Goal: Obtain resource: Download file/media

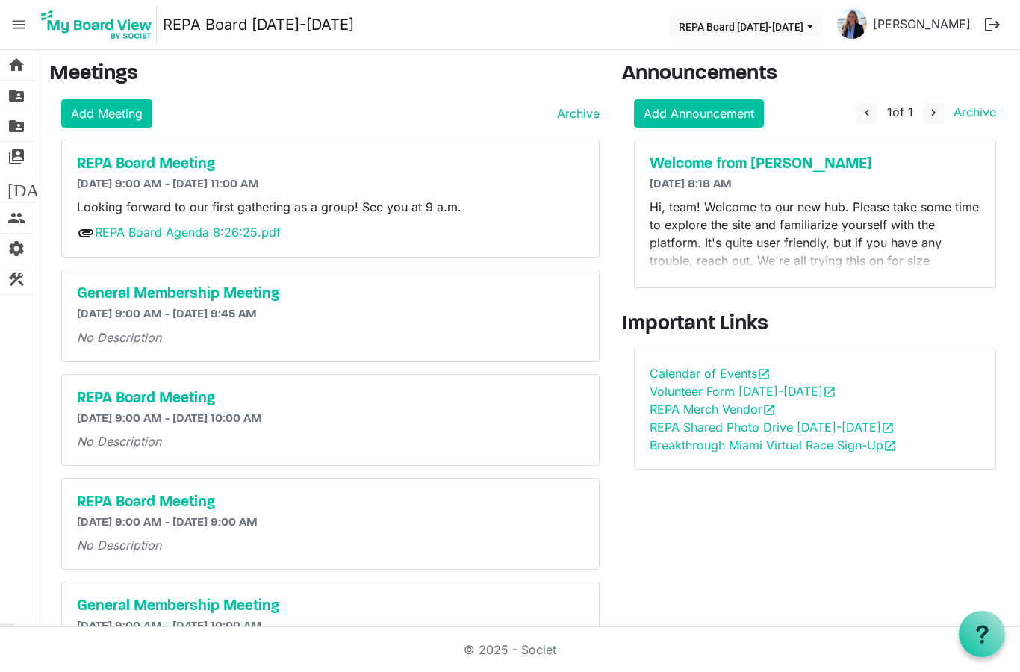
scroll to position [60, 0]
click at [9, 57] on span "home" at bounding box center [16, 65] width 18 height 30
click at [19, 91] on span "folder_shared" at bounding box center [16, 96] width 18 height 30
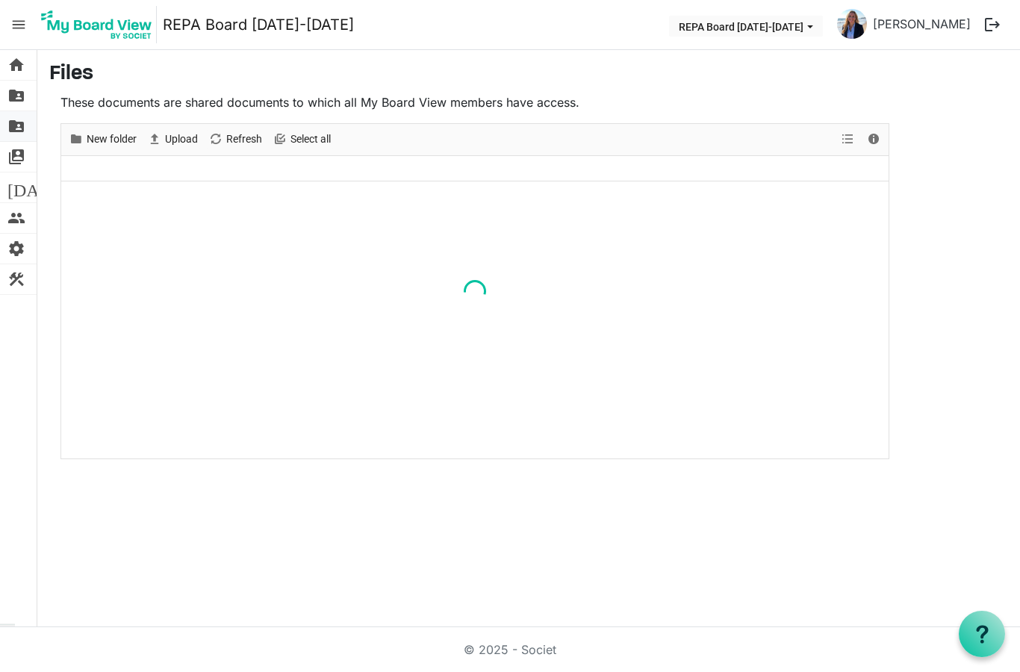
click at [19, 125] on span "folder_shared" at bounding box center [16, 126] width 18 height 30
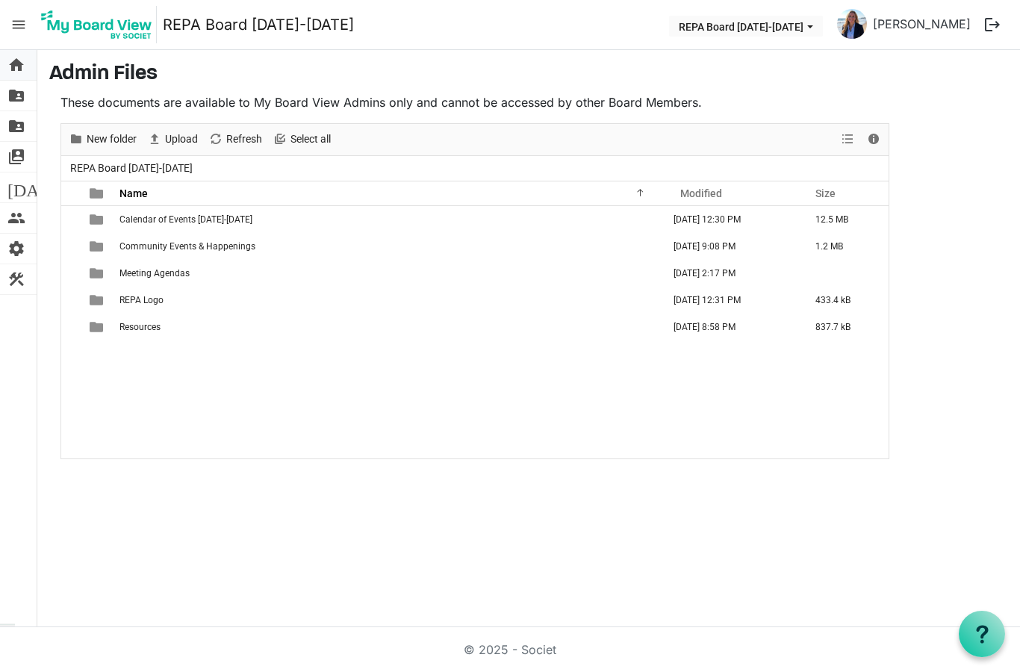
click at [22, 55] on span "home" at bounding box center [16, 65] width 18 height 30
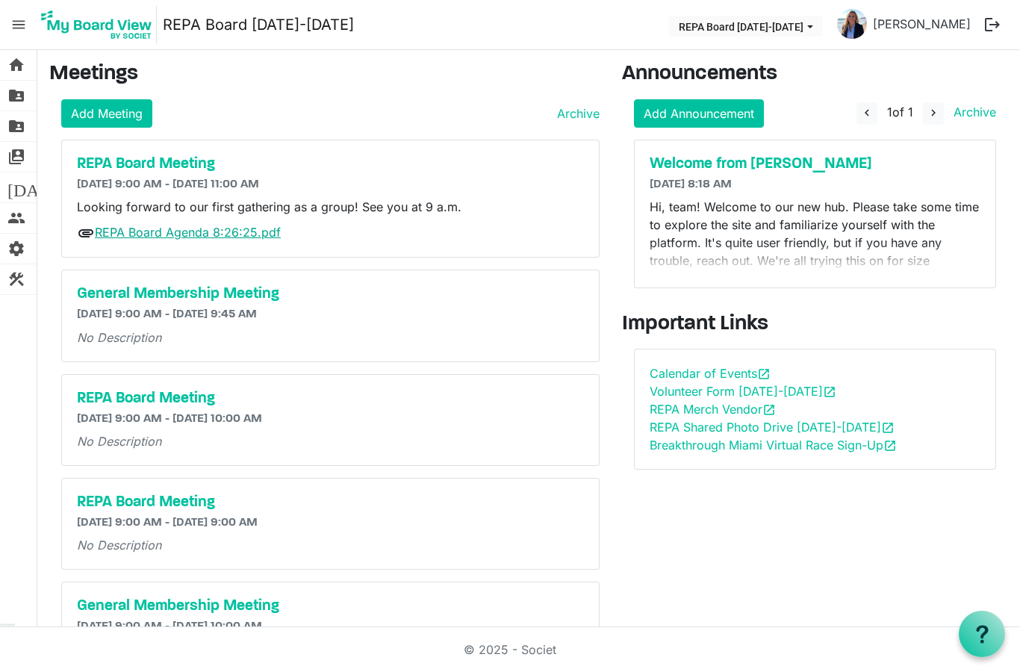
click at [166, 229] on link "REPA Board Agenda 8:26:25.pdf" at bounding box center [188, 232] width 186 height 15
